Goal: Find specific page/section: Find specific page/section

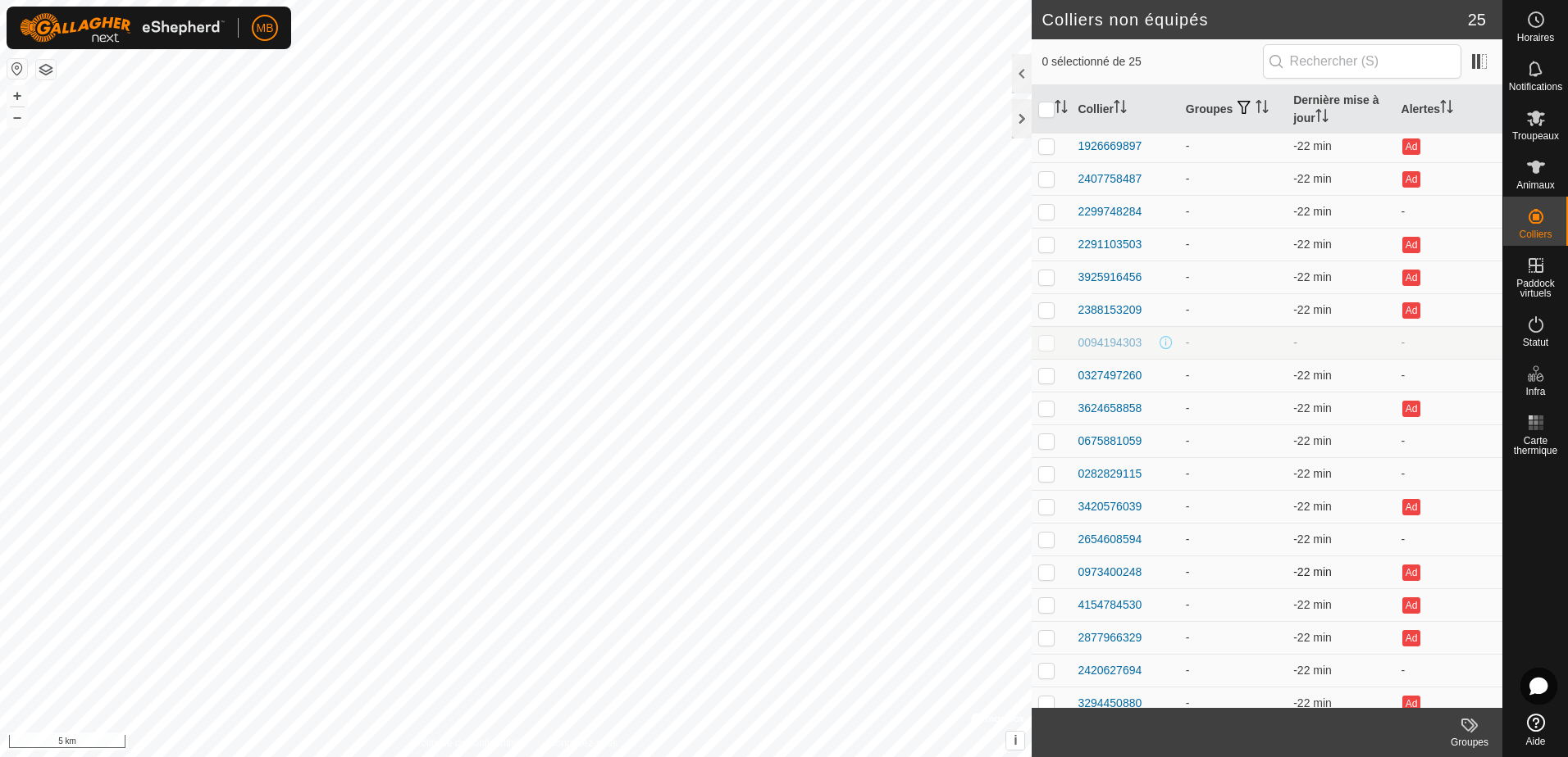
scroll to position [164, 0]
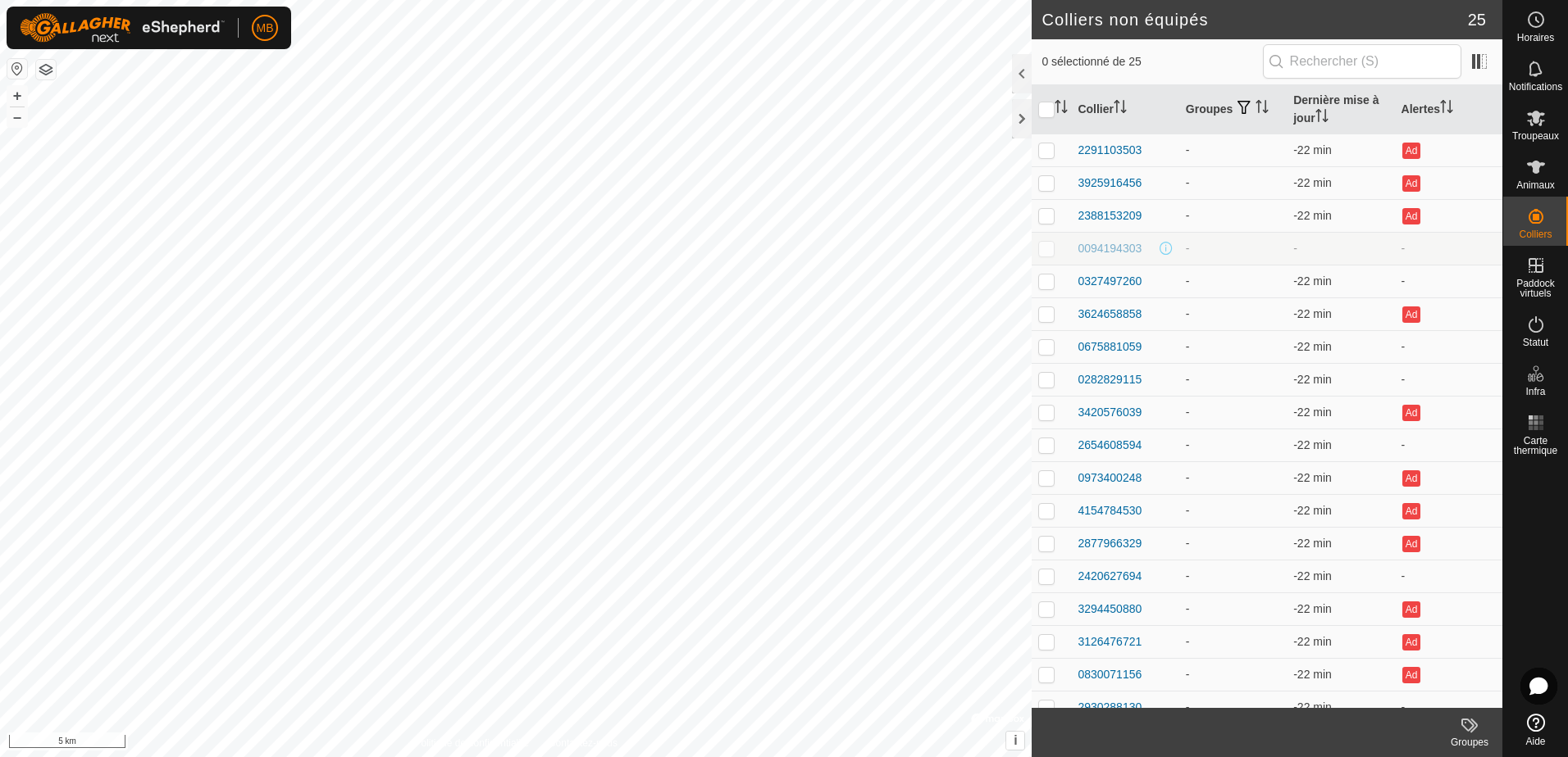
click at [1435, 22] on h2 "Colliers non équipés" at bounding box center [1254, 20] width 426 height 20
click at [1546, 726] on link "Aide" at bounding box center [1536, 730] width 65 height 46
click at [1537, 167] on icon at bounding box center [1536, 167] width 18 height 13
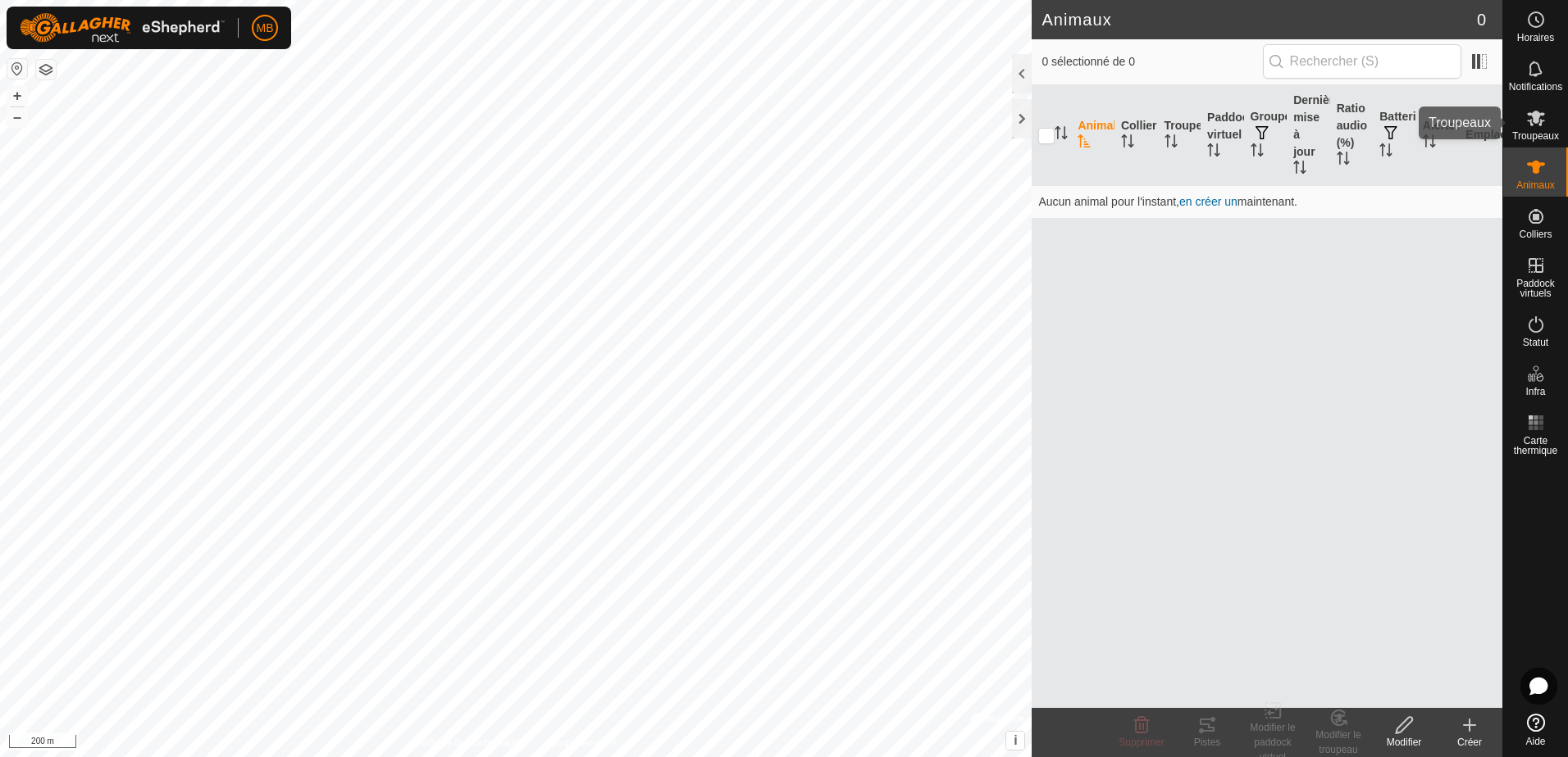
click at [1536, 115] on icon at bounding box center [1536, 118] width 18 height 16
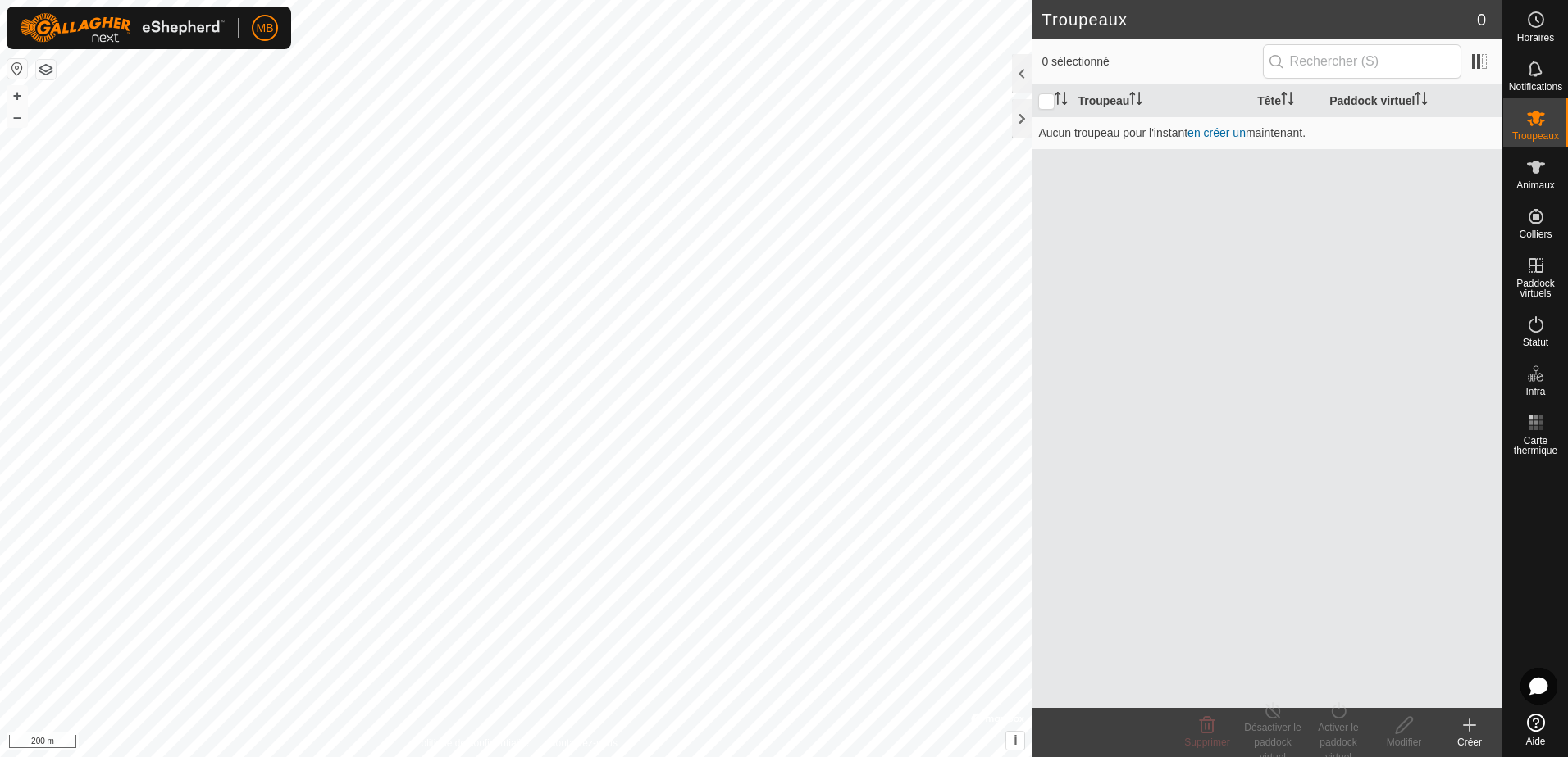
click at [1547, 496] on div at bounding box center [1536, 585] width 65 height 245
click at [1532, 439] on span "Carte thermique" at bounding box center [1536, 446] width 57 height 20
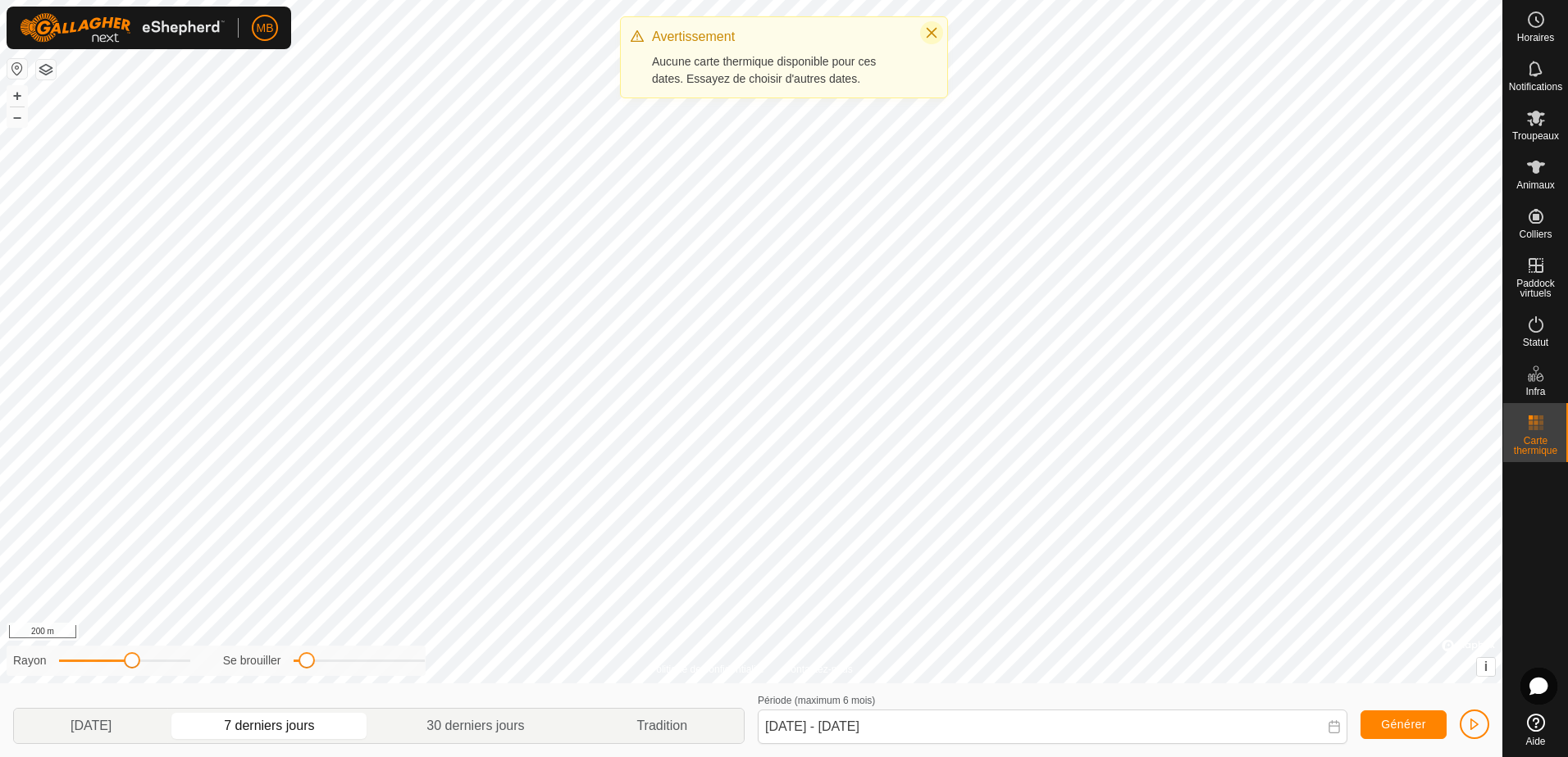
click at [932, 29] on icon "Close" at bounding box center [931, 32] width 13 height 13
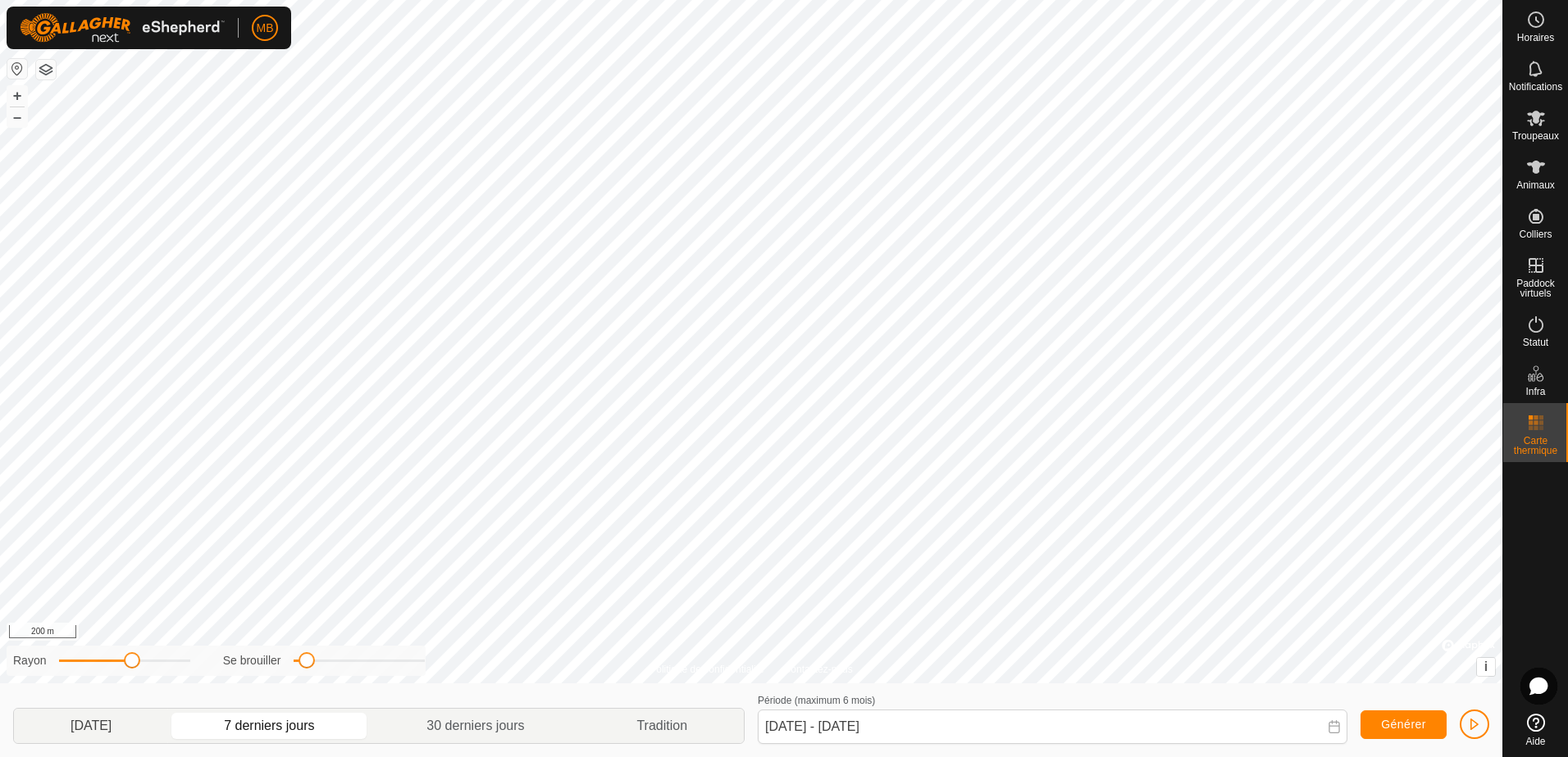
click at [87, 721] on p-togglebutton "[DATE]" at bounding box center [91, 725] width 154 height 34
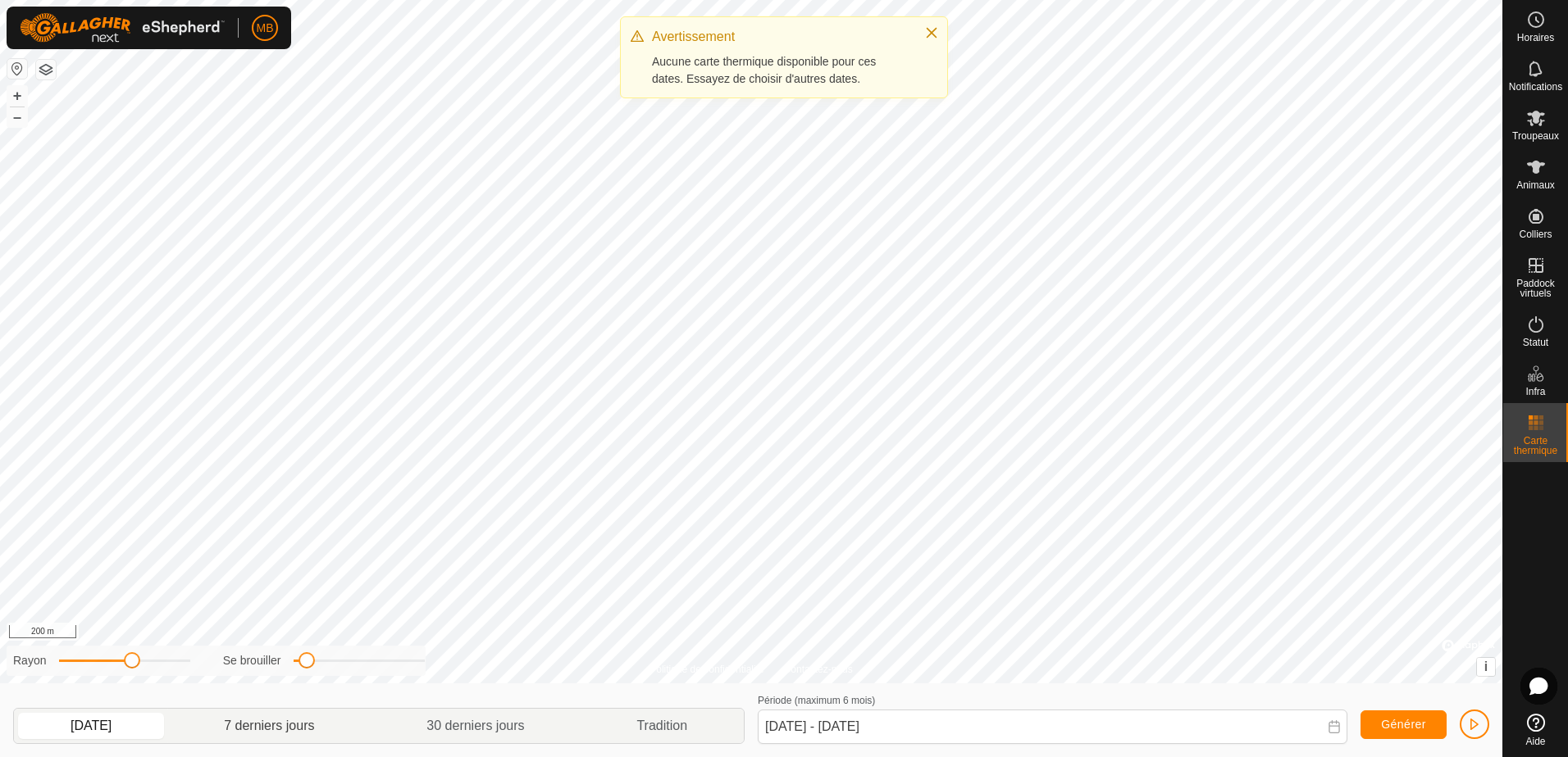
click at [265, 722] on p-togglebutton "7 derniers jours" at bounding box center [269, 725] width 202 height 34
type input "[DATE] - [DATE]"
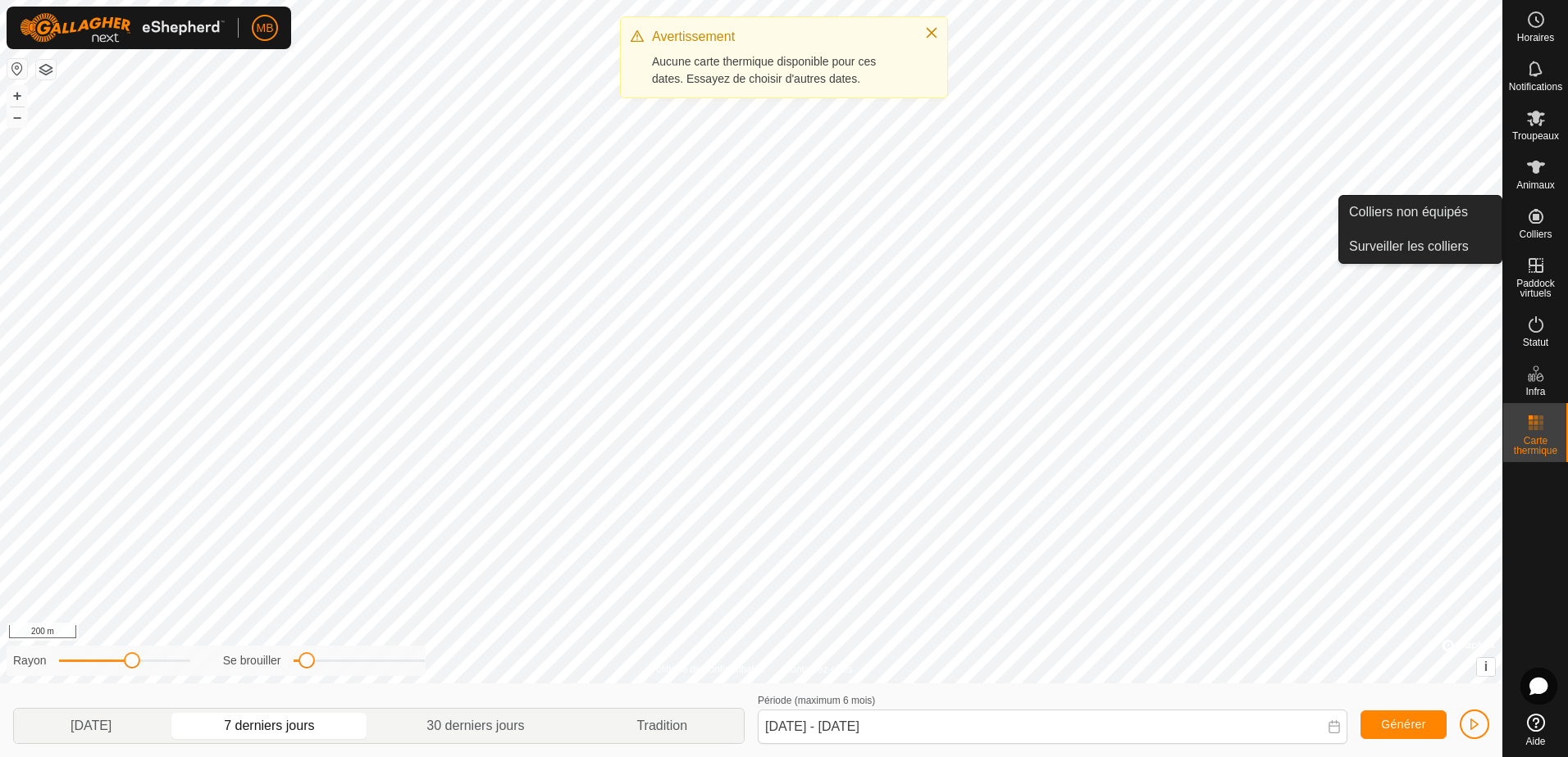
click at [1536, 222] on icon at bounding box center [1536, 217] width 15 height 15
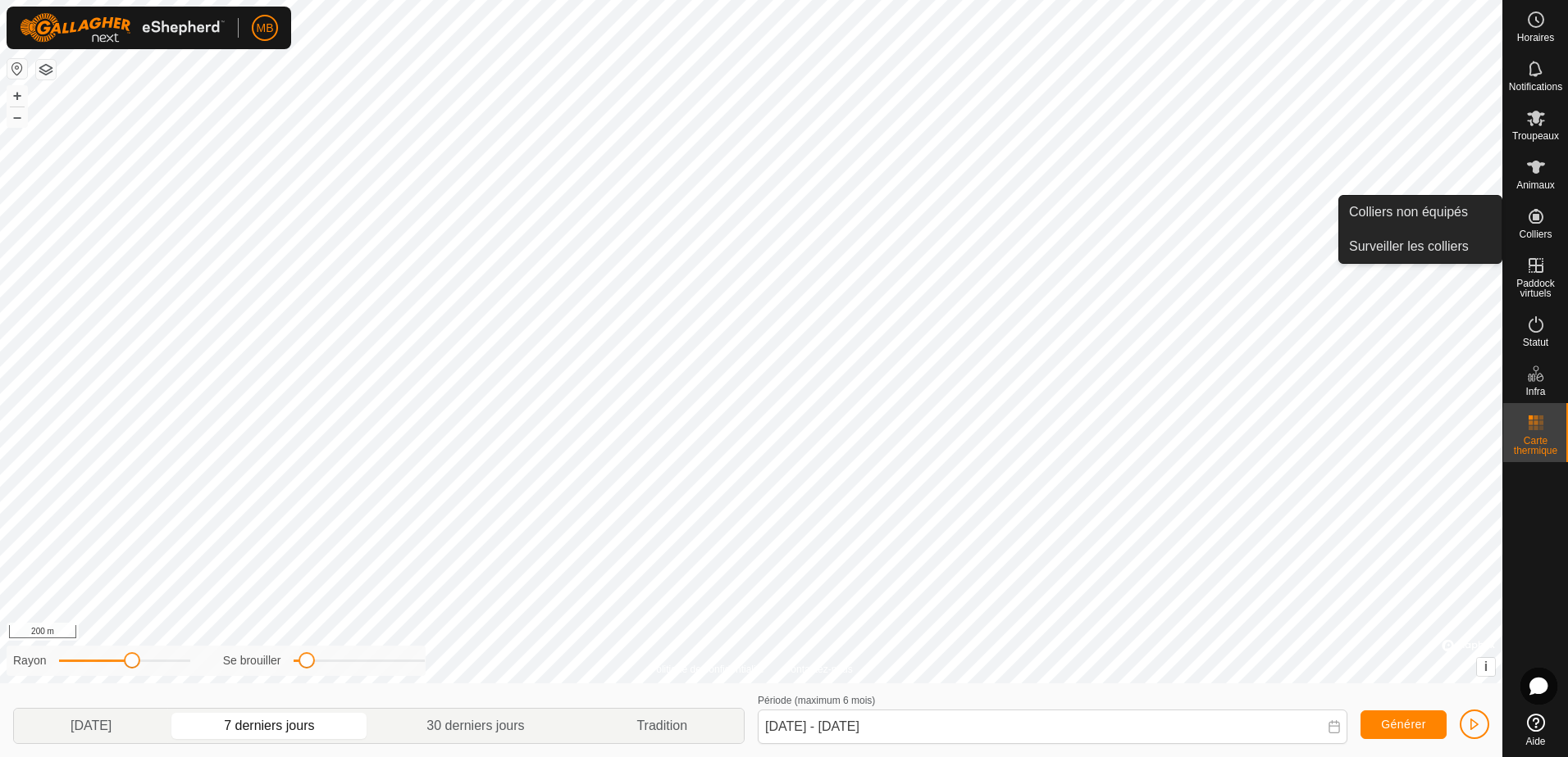
click at [1401, 212] on link "Colliers non équipés" at bounding box center [1420, 212] width 162 height 32
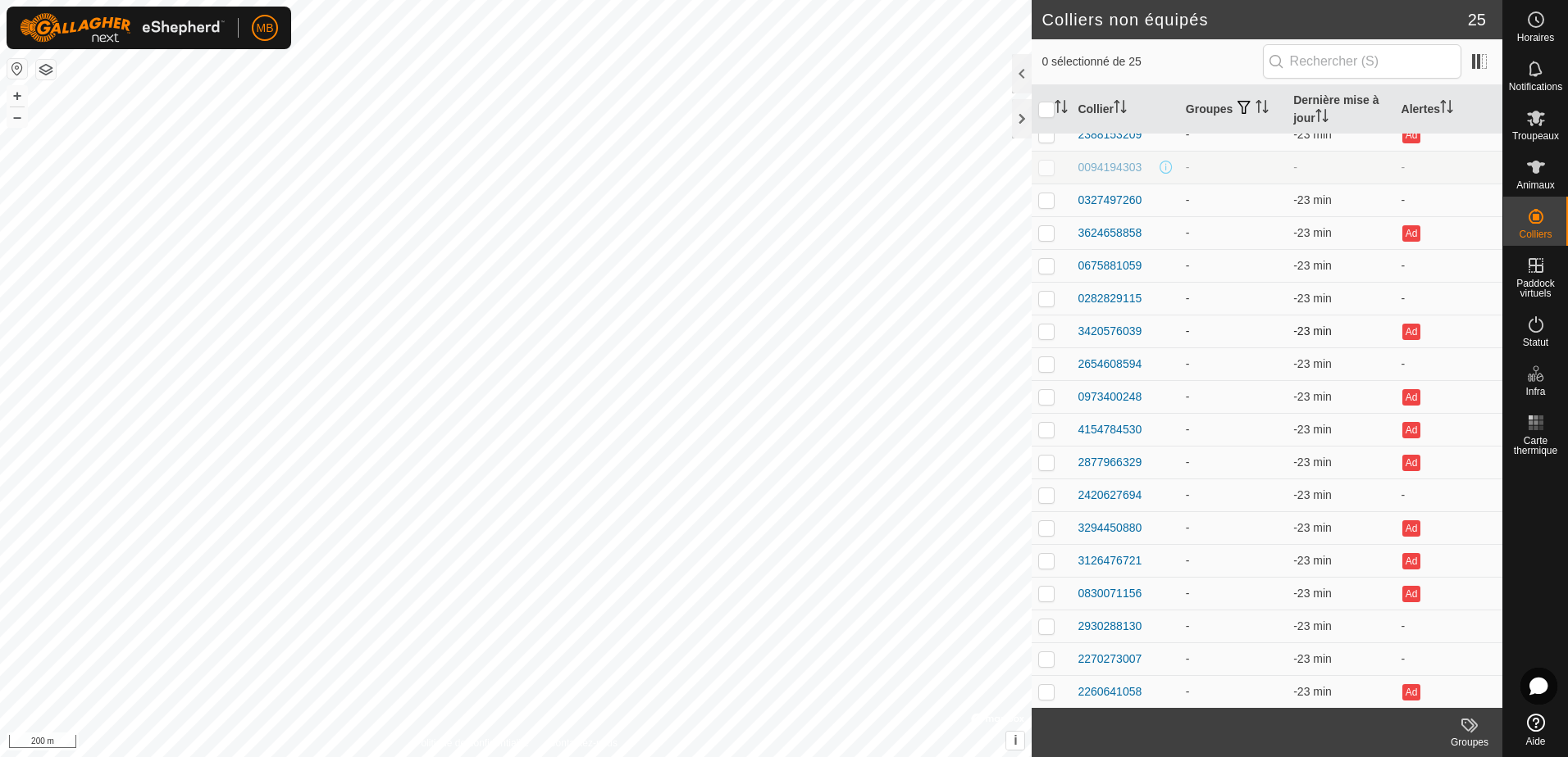
scroll to position [246, 0]
click at [652, 756] on html "MB Horaires Notifications Troupeaux Animaux Colliers Paddock virtuels Statut In…" at bounding box center [784, 378] width 1568 height 757
click at [902, 756] on html "MB Horaires Notifications Troupeaux Animaux Colliers Paddock virtuels Statut In…" at bounding box center [784, 378] width 1568 height 757
click at [499, 756] on html "MB Horaires Notifications Troupeaux Animaux Colliers Paddock virtuels Statut In…" at bounding box center [784, 378] width 1568 height 757
click at [530, 756] on html "MB Horaires Notifications Troupeaux Animaux Colliers Paddock virtuels Statut In…" at bounding box center [784, 378] width 1568 height 757
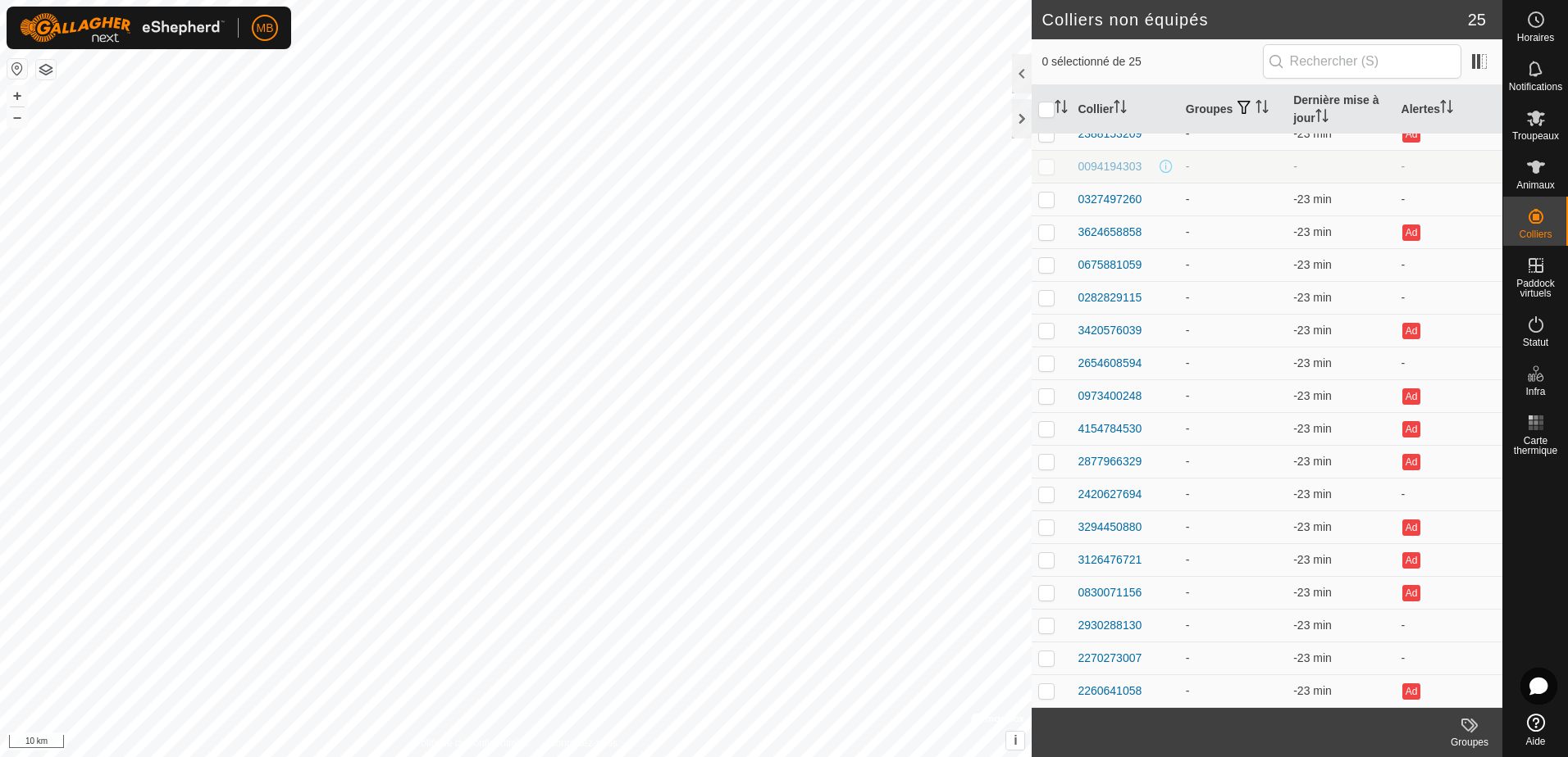
checkbox input "true"
click at [831, 756] on html "MB Horaires Notifications Troupeaux Animaux Colliers Paddock virtuels Statut In…" at bounding box center [784, 378] width 1568 height 757
click at [938, 756] on html "MB Horaires Notifications Troupeaux Animaux Colliers Paddock virtuels Statut In…" at bounding box center [784, 378] width 1568 height 757
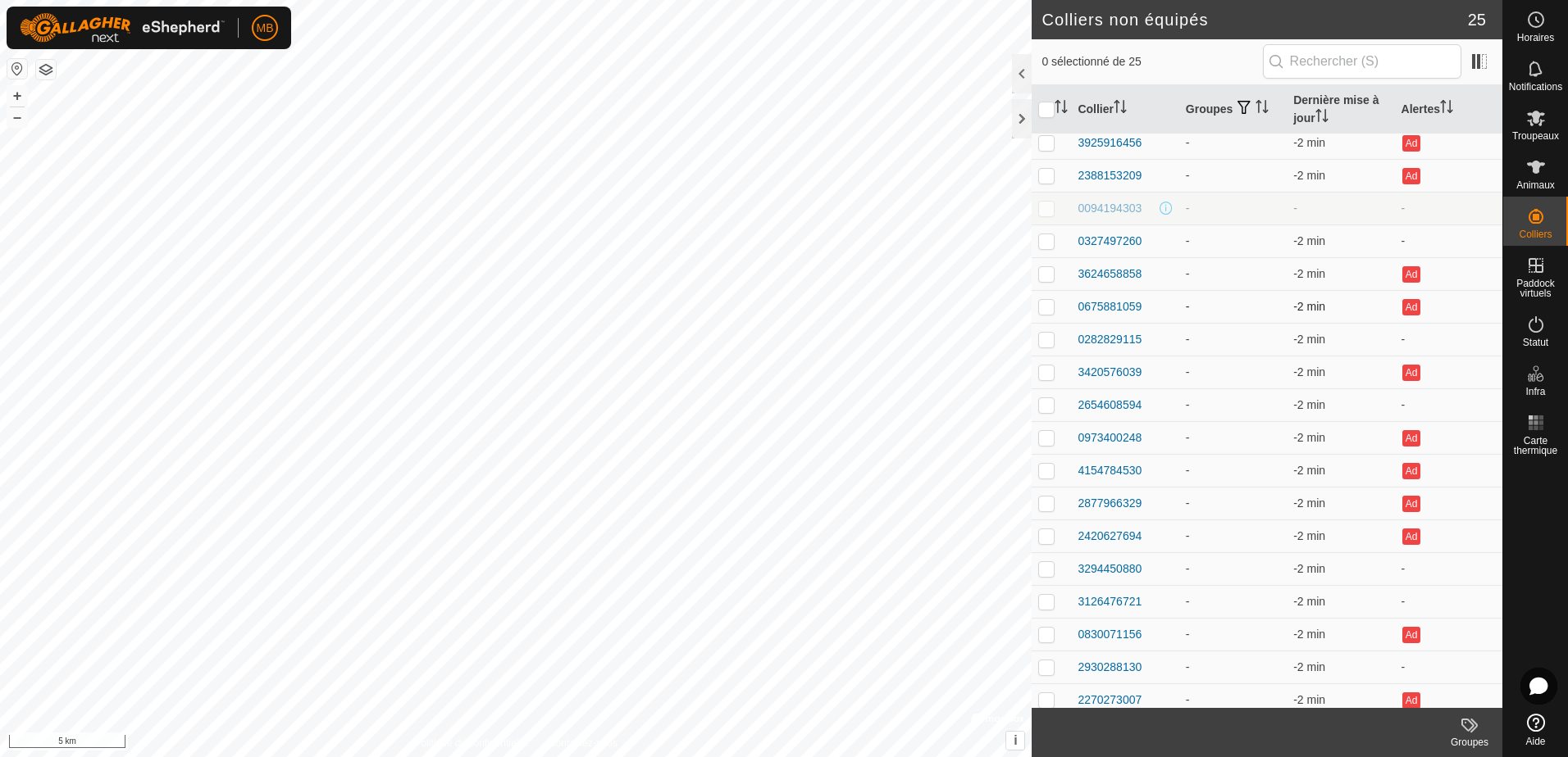
scroll to position [164, 0]
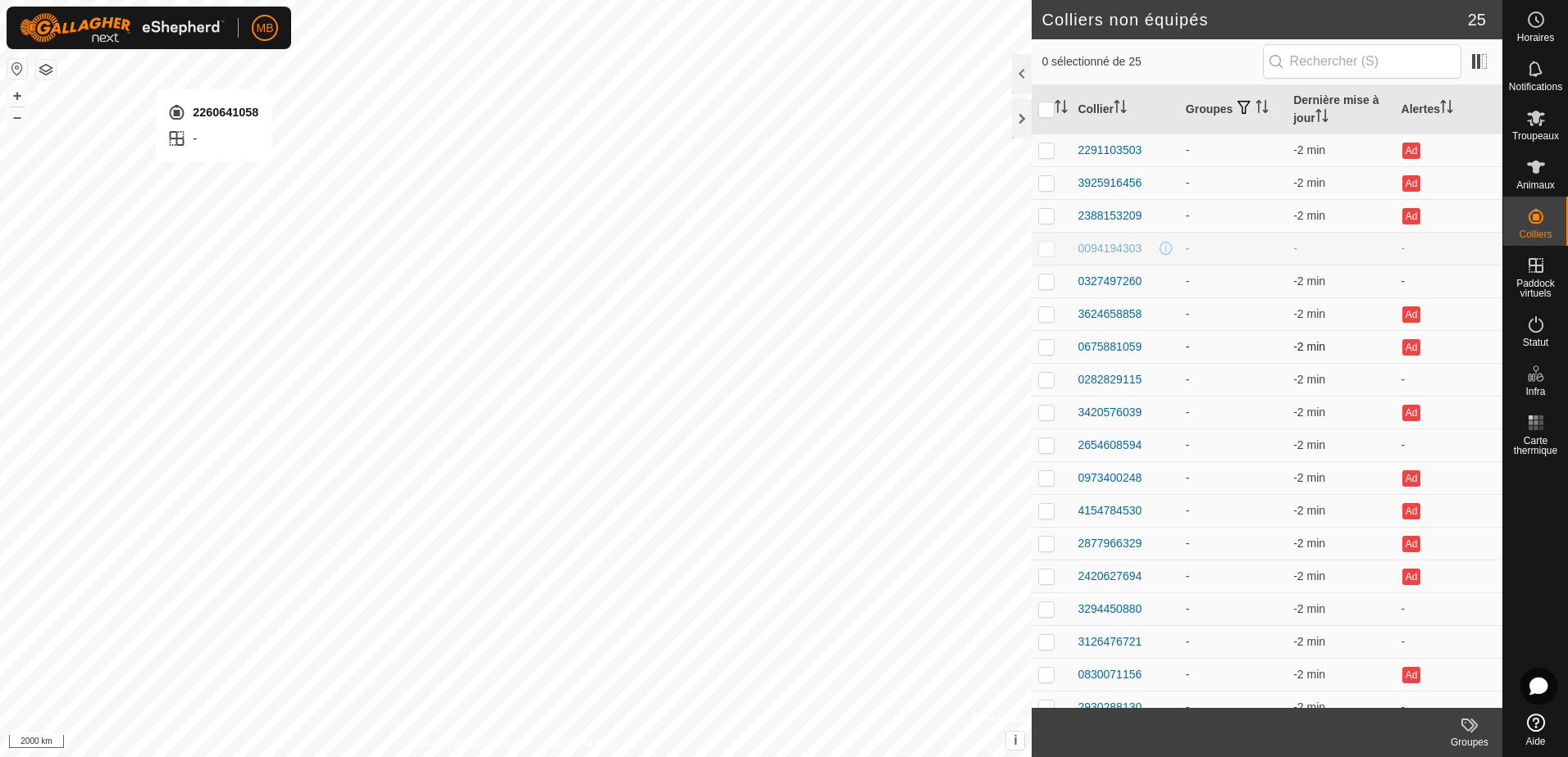
checkbox input "true"
click at [521, 756] on html "MB Horaires Notifications Troupeaux Animaux Colliers Paddock virtuels Statut In…" at bounding box center [784, 378] width 1568 height 757
click at [661, 756] on html "MB Horaires Notifications Troupeaux Animaux Colliers Paddock virtuels Statut In…" at bounding box center [784, 378] width 1568 height 757
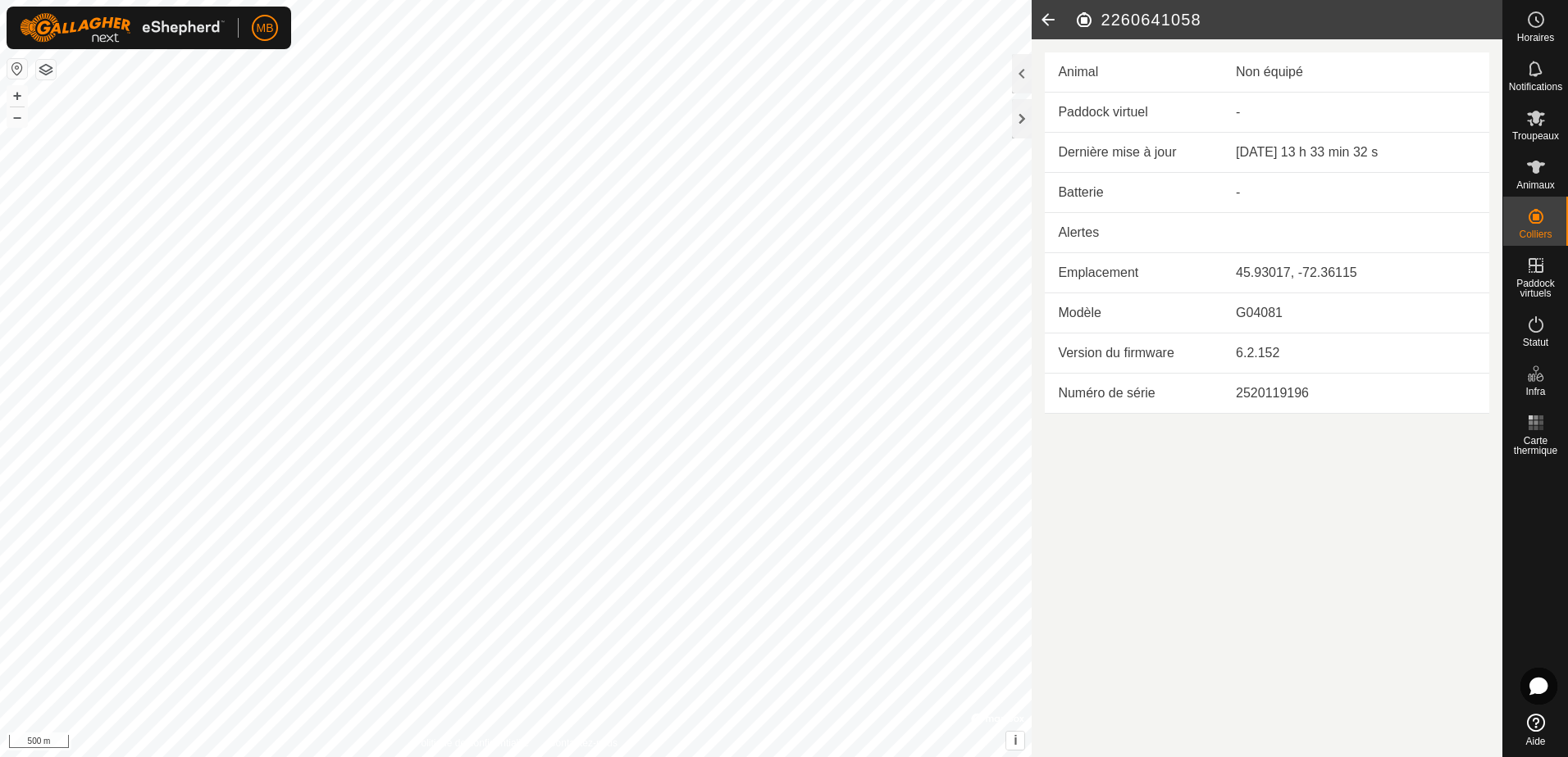
click at [655, 756] on html "MB Horaires Notifications Troupeaux Animaux Colliers Paddock virtuels Statut In…" at bounding box center [784, 378] width 1568 height 757
click at [730, 756] on html "MB Horaires Notifications Troupeaux Animaux Colliers Paddock virtuels Statut In…" at bounding box center [784, 378] width 1568 height 757
